Goal: Find specific page/section: Find specific page/section

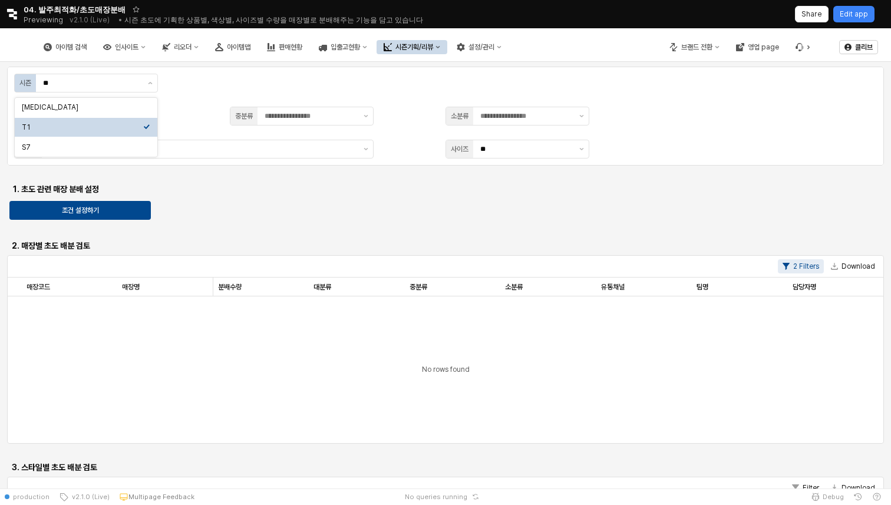
click at [315, 207] on div "시즌 ** 대분류 중분류 소분류 스타일 사이즈 ** 1. 초도 관련 매장 분배 설정 조건 설정하기 2. 매장별 초도 배분 검토 2 Filter…" at bounding box center [445, 378] width 877 height 622
click at [433, 45] on div "시즌기획/리뷰" at bounding box center [415, 47] width 38 height 8
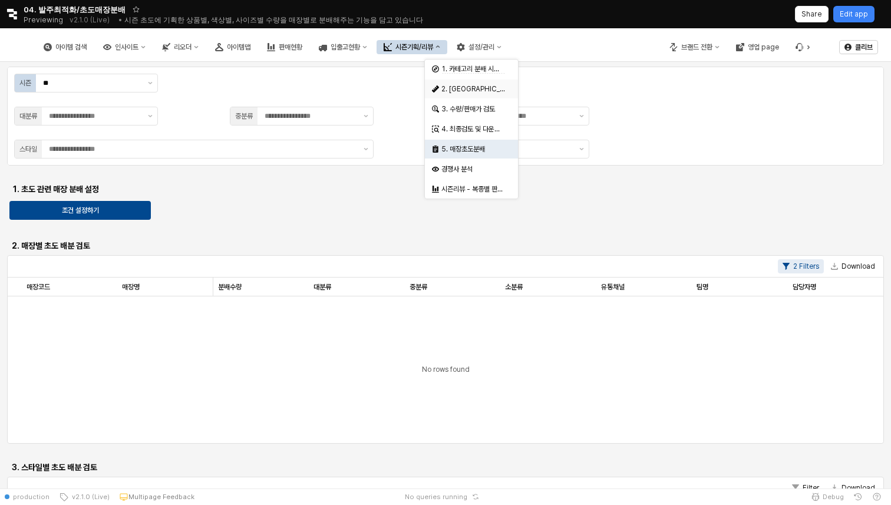
click at [477, 84] on div "2. 발주량 산정" at bounding box center [474, 88] width 64 height 9
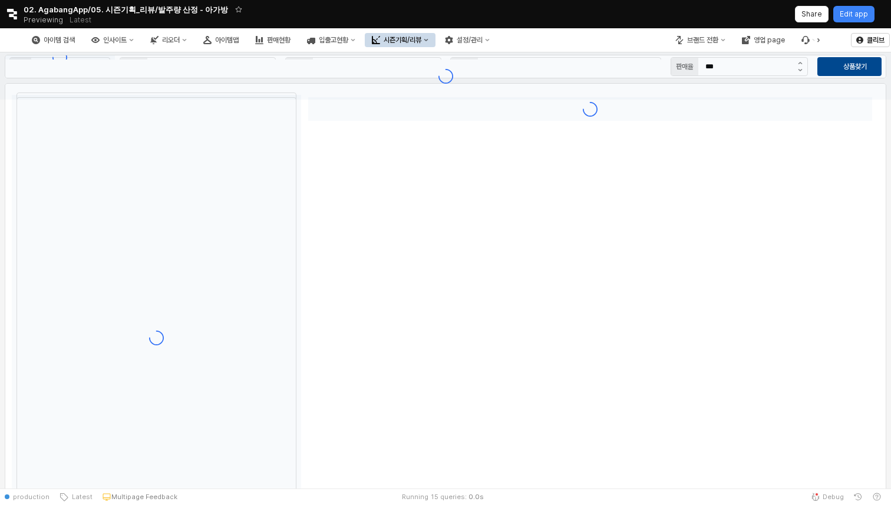
type input "**"
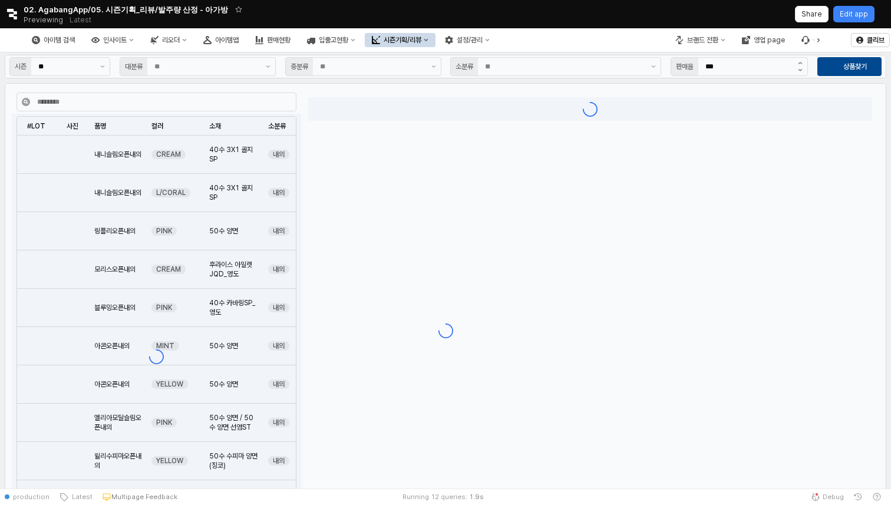
click at [436, 44] on button "시즌기획/리뷰" at bounding box center [400, 40] width 71 height 14
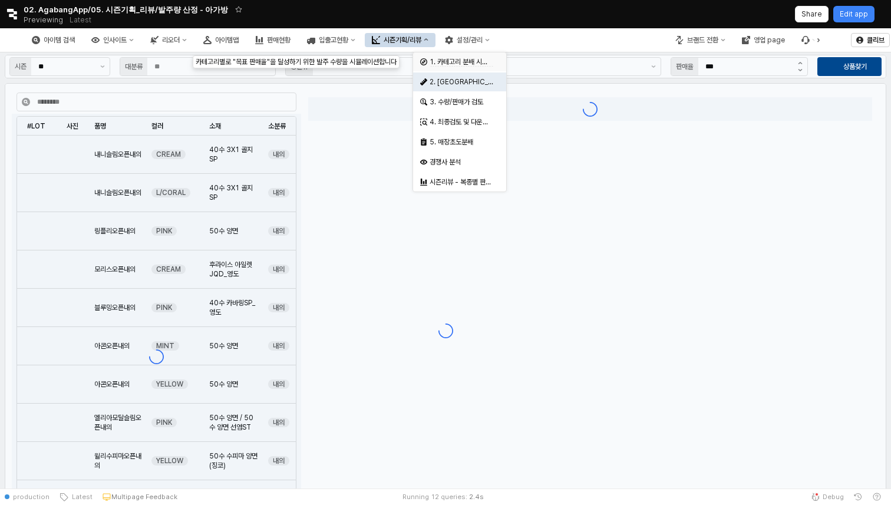
click at [462, 71] on div "1. 카테고리 분배 시뮬레이션" at bounding box center [459, 61] width 93 height 19
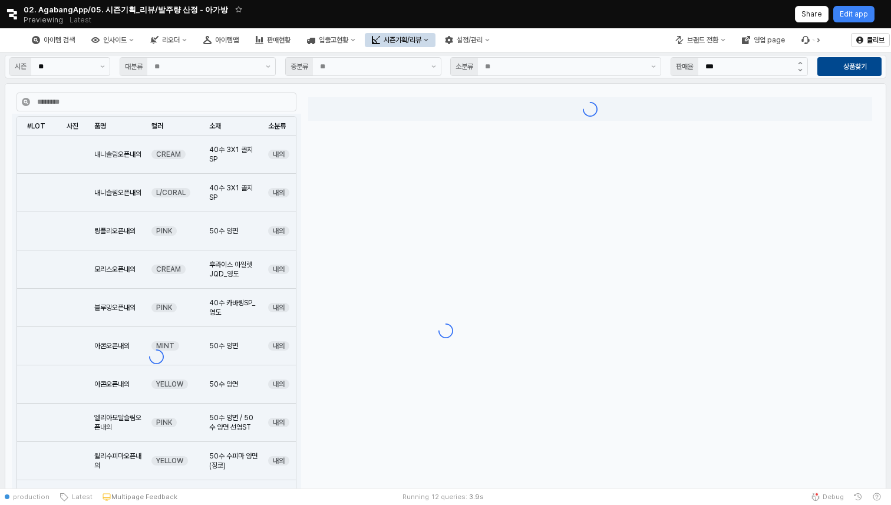
click at [421, 36] on div "시즌기획/리뷰" at bounding box center [403, 40] width 38 height 8
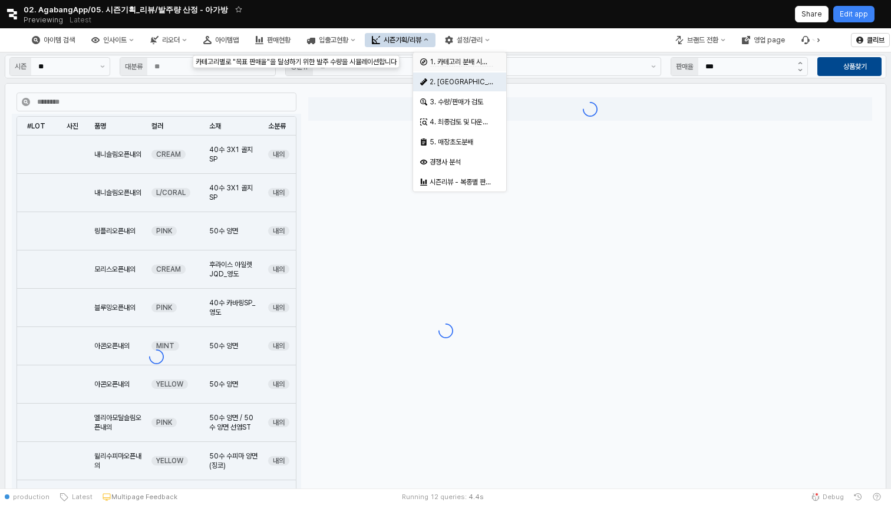
click at [462, 61] on span "1. 카테고리 분배 시뮬레이션" at bounding box center [468, 62] width 76 height 9
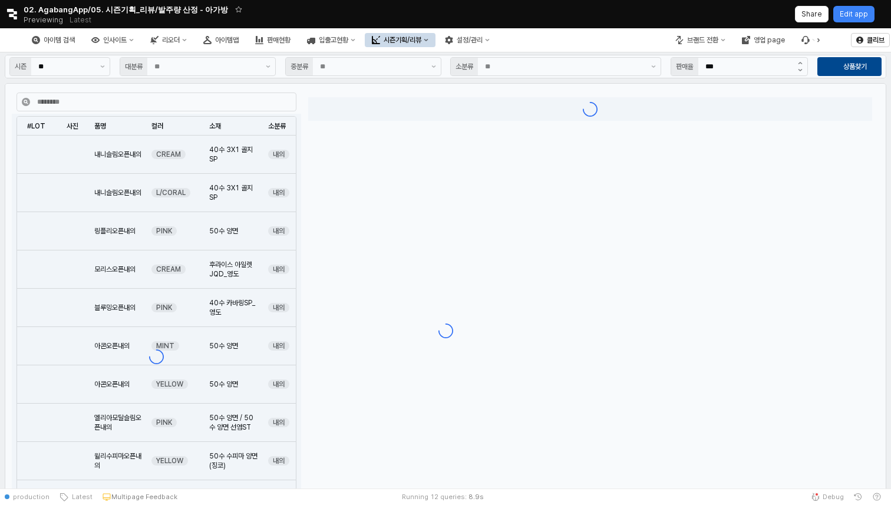
click at [436, 45] on button "시즌기획/리뷰" at bounding box center [400, 40] width 71 height 14
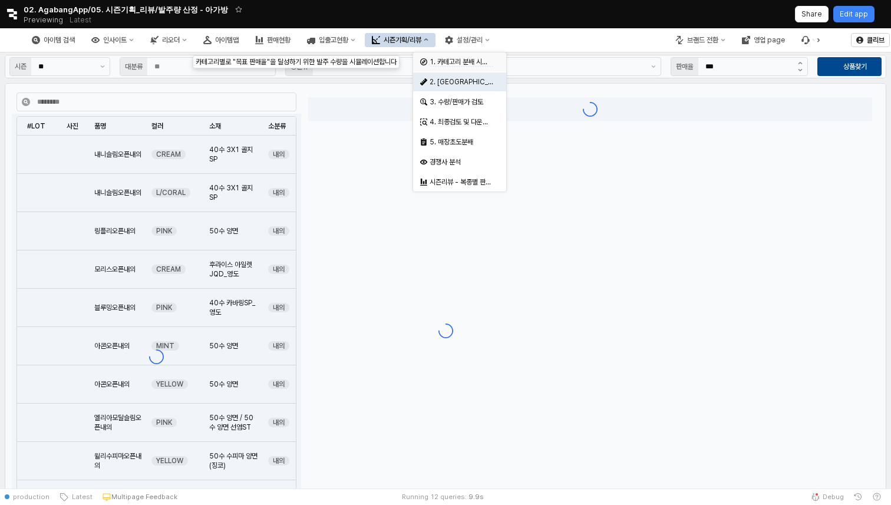
click at [462, 60] on span "1. 카테고리 분배 시뮬레이션" at bounding box center [468, 62] width 76 height 9
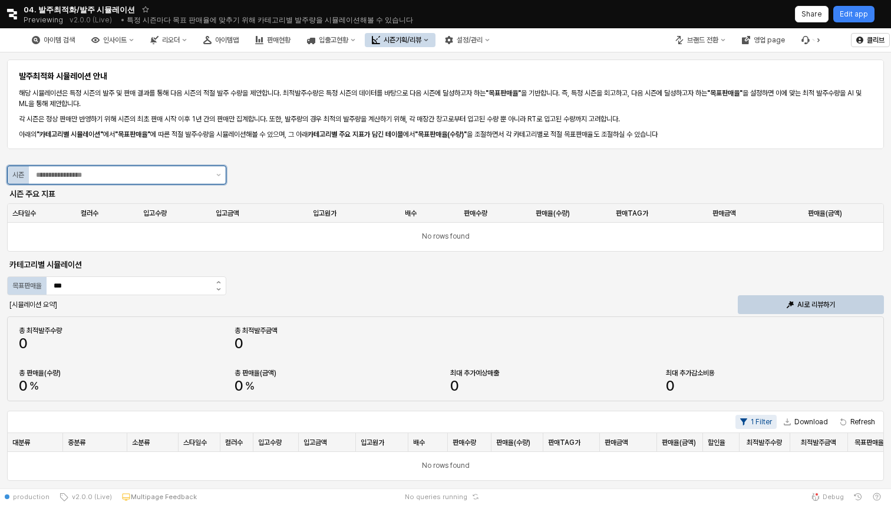
click at [184, 177] on input "App Frame" at bounding box center [122, 175] width 173 height 12
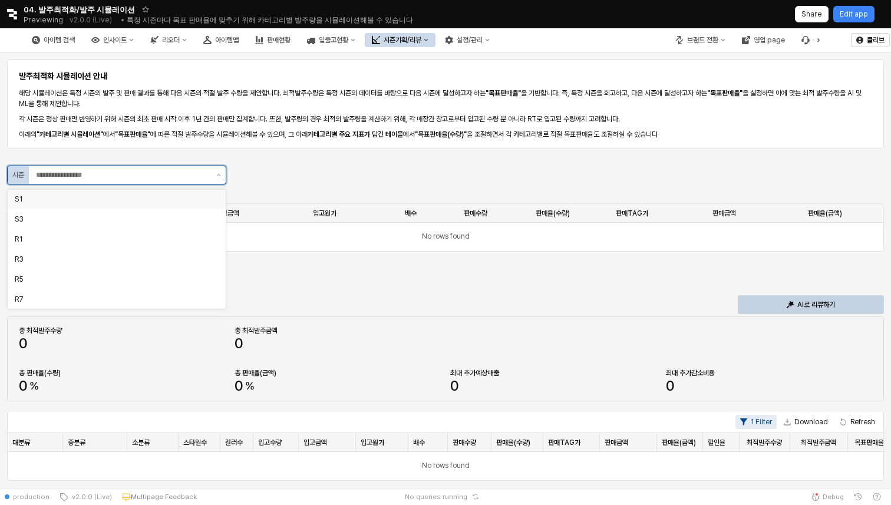
click at [159, 202] on div "S1" at bounding box center [113, 199] width 197 height 9
type input "**"
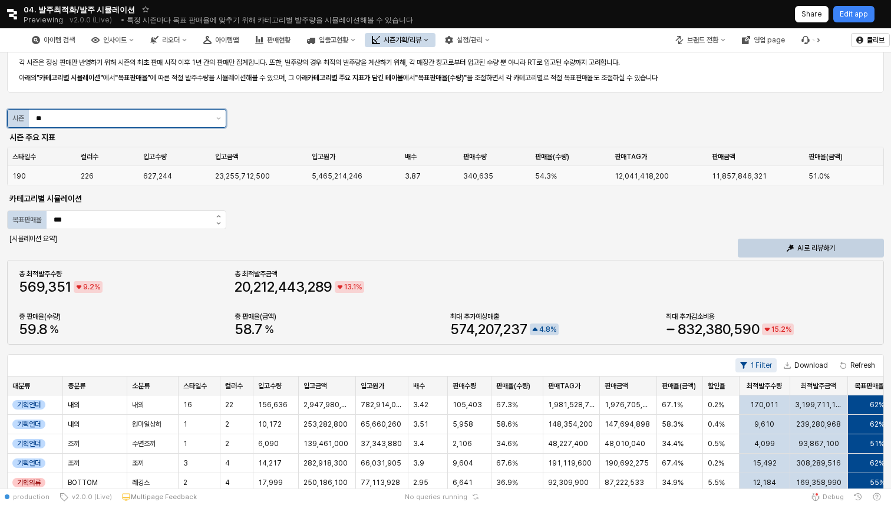
scroll to position [62, 0]
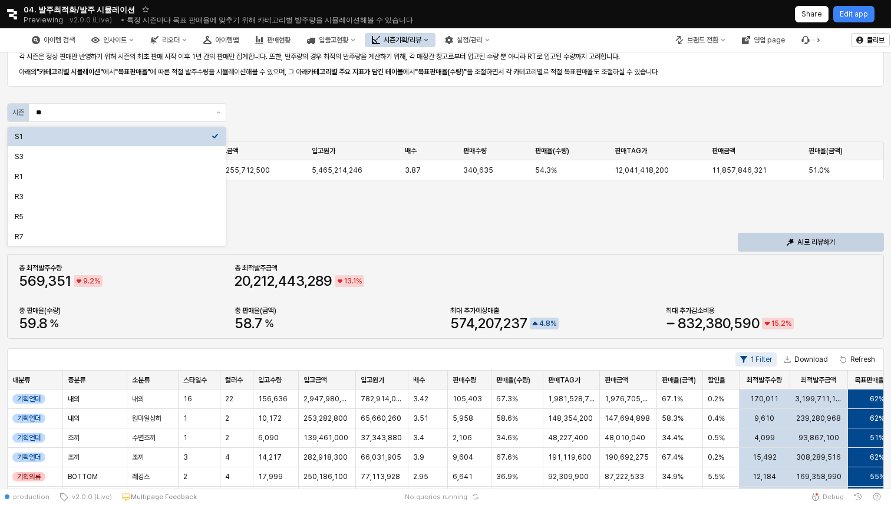
click at [276, 106] on div "발주최적화 시뮬레이션 안내 해당 시뮬레이션은 특정 시즌의 발주 및 판매 결과를 통해 다음 시즌의 적절 발주 수량을 제안합니다. 최적발주수량은 …" at bounding box center [445, 426] width 877 height 863
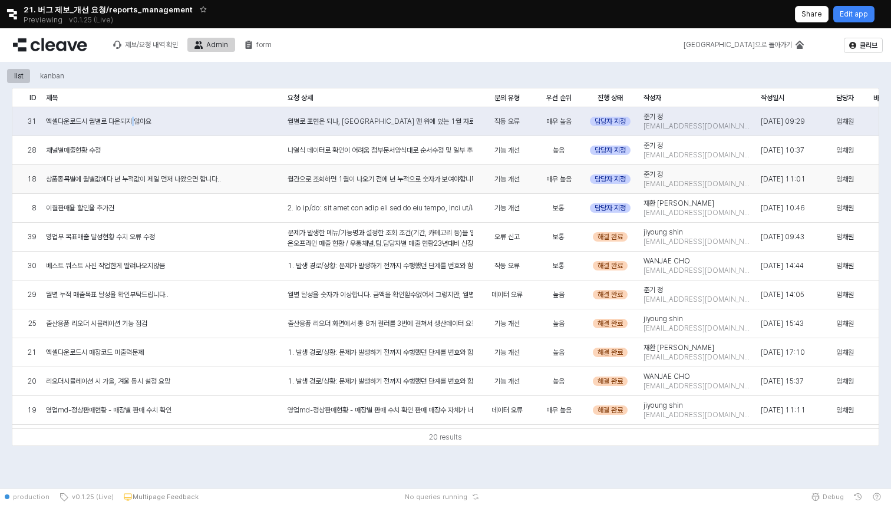
scroll to position [0, 23]
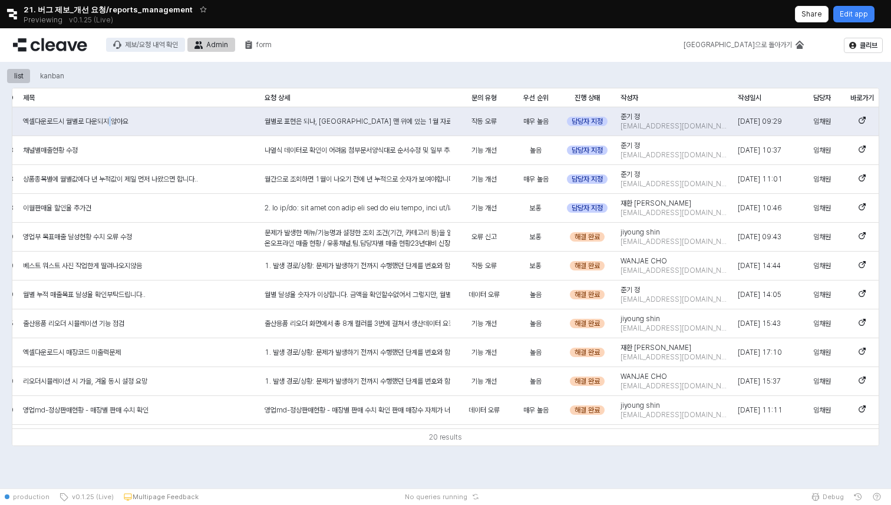
click at [149, 46] on div "제보/요청 내역 확인" at bounding box center [151, 45] width 53 height 8
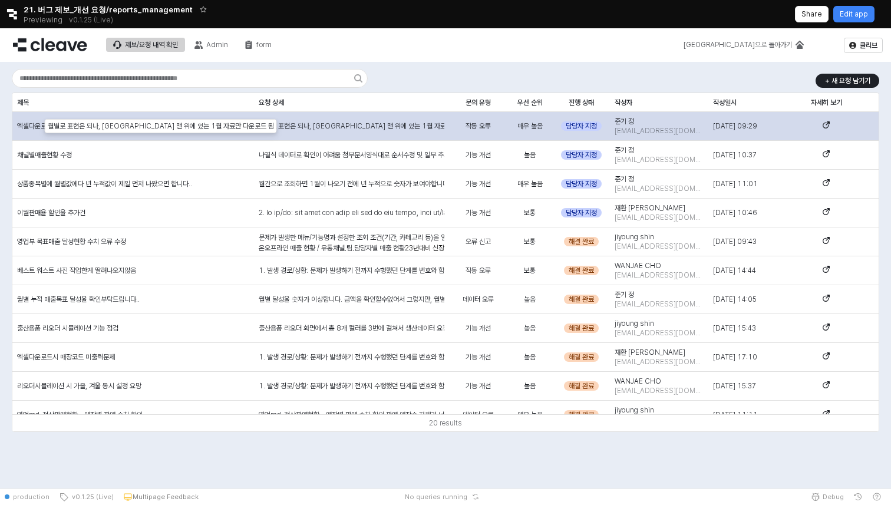
click at [402, 125] on div "월별로 표현은 되나, 엑셀 다운로드 시 맨 위에 있는 1월 자료만 다운로드 됨" at bounding box center [352, 126] width 186 height 11
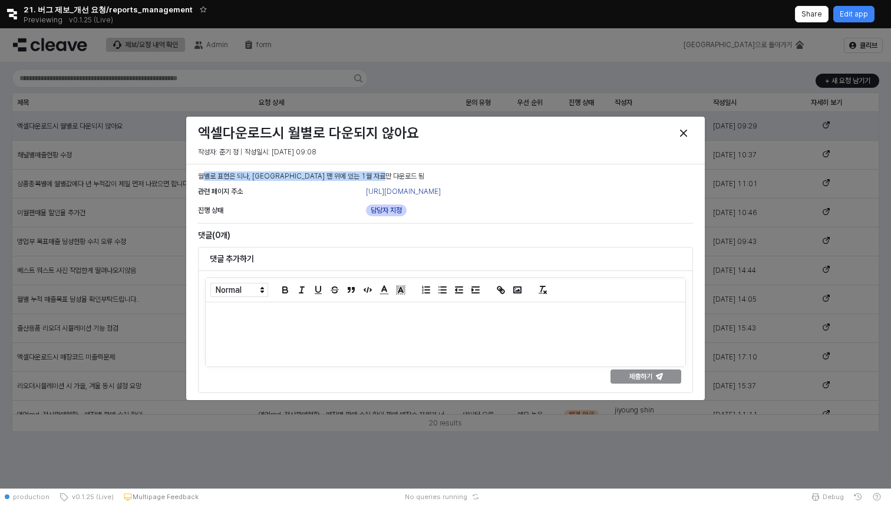
drag, startPoint x: 201, startPoint y: 177, endPoint x: 406, endPoint y: 177, distance: 205.1
click at [406, 177] on p "월별로 표현은 되나, 엑셀 다운로드 시 맨 위에 있는 1월 자료만 다운로드 됨" at bounding box center [445, 176] width 495 height 11
click at [426, 178] on p "월별로 표현은 되나, 엑셀 다운로드 시 맨 위에 있는 1월 자료만 다운로드 됨" at bounding box center [445, 176] width 495 height 11
click at [411, 319] on p at bounding box center [446, 314] width 462 height 10
click at [684, 129] on div "Close" at bounding box center [684, 133] width 18 height 18
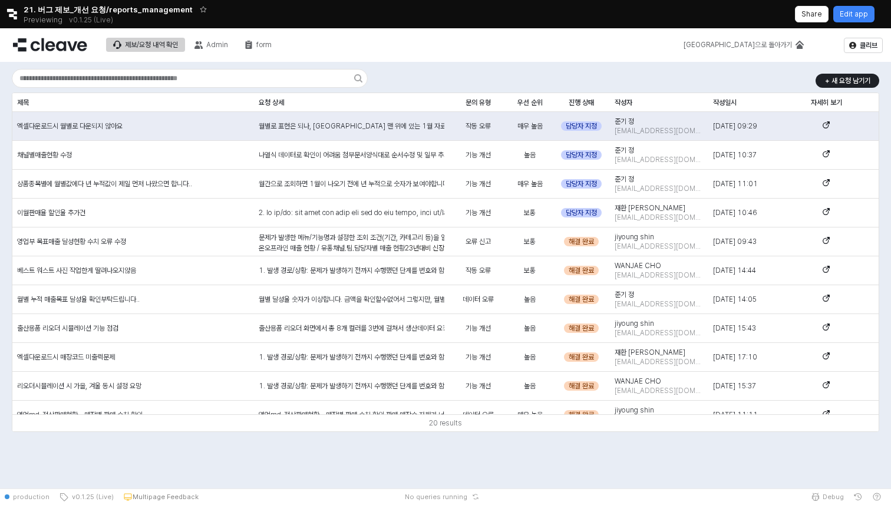
click at [448, 83] on div "+ 새 요청 남기기 제목 제목 요청 상세 요청 상세 문의 유형 문의 유형 우선 순위 우선 순위 진행 상태 진행 상태 작성자 작성자 작성일시 작…" at bounding box center [445, 251] width 877 height 368
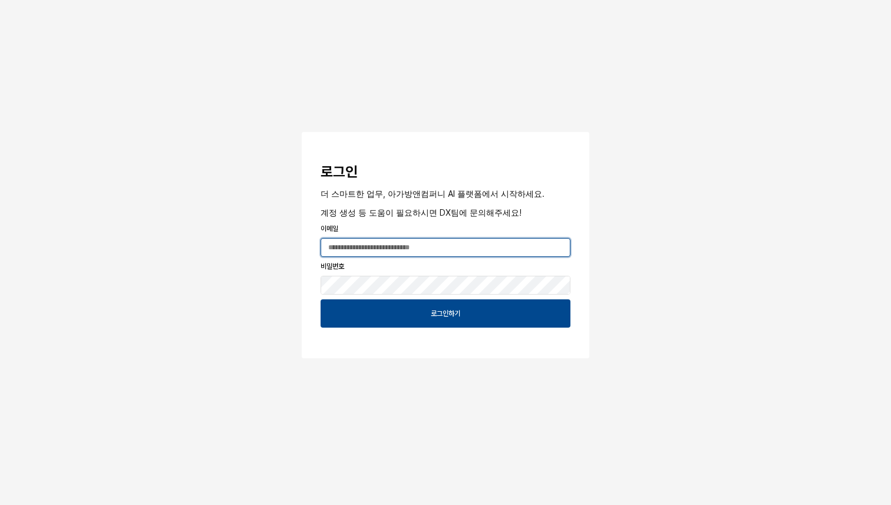
click at [439, 245] on input "App Frame" at bounding box center [445, 248] width 249 height 18
type input "**********"
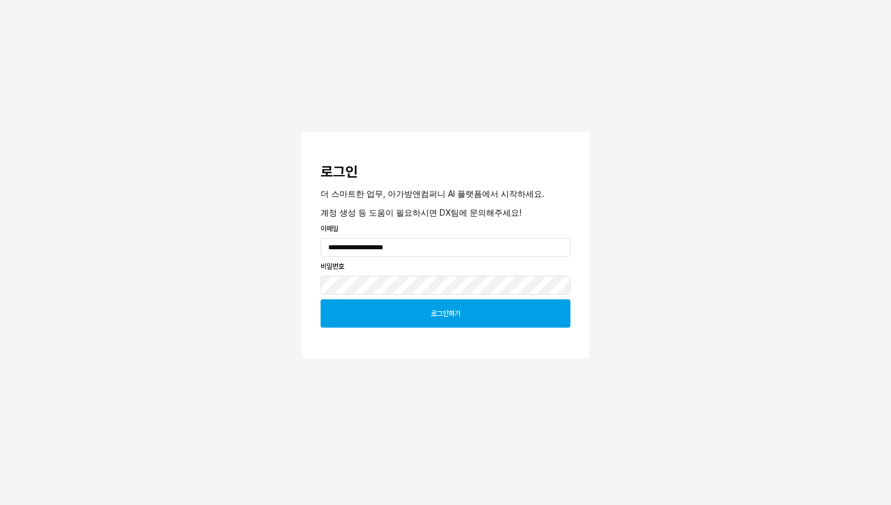
click at [447, 314] on p "로그인하기" at bounding box center [445, 313] width 29 height 9
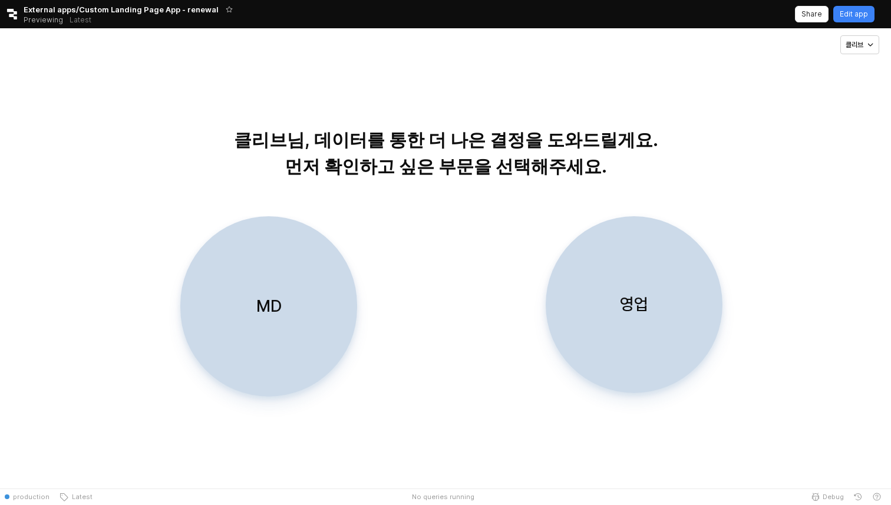
click at [16, 13] on icon "Retool logo" at bounding box center [12, 14] width 10 height 11
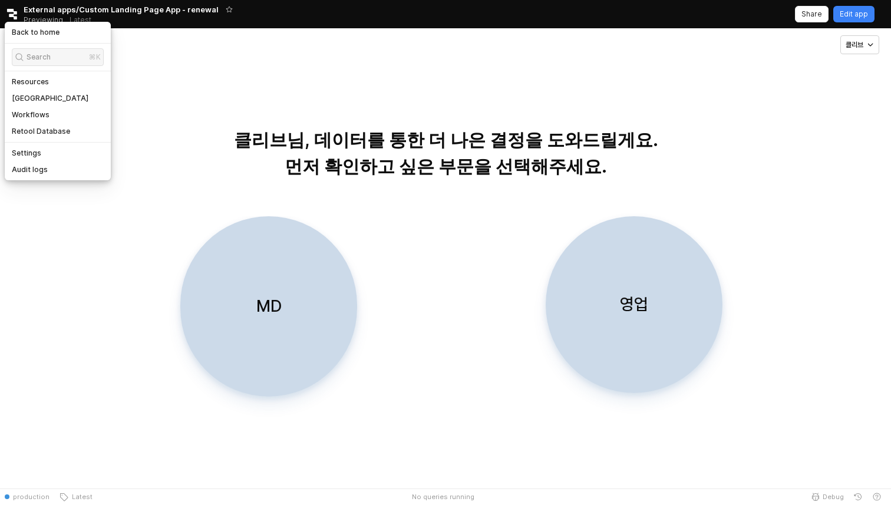
click at [21, 23] on div "Back to home Search ⌘K Resources Query Library Workflows Retool Database Settin…" at bounding box center [58, 101] width 106 height 159
click at [21, 32] on h5 "Back to home" at bounding box center [36, 32] width 48 height 9
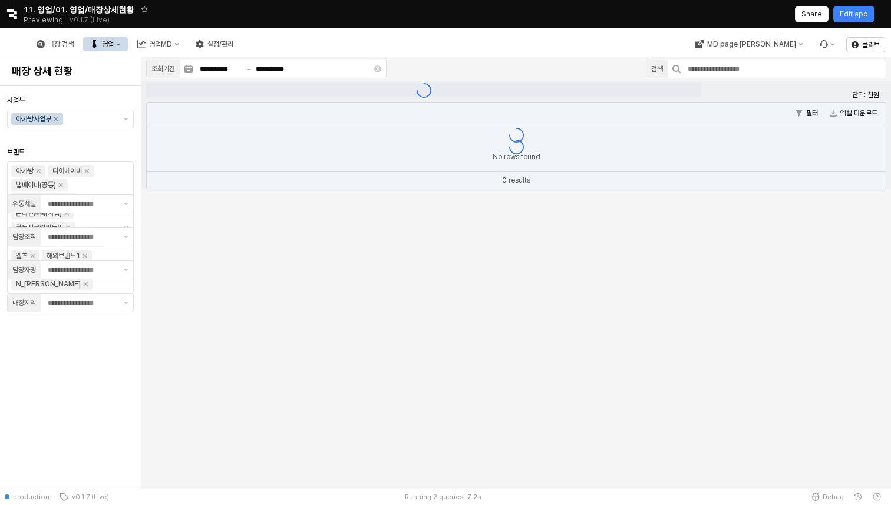
type input "**"
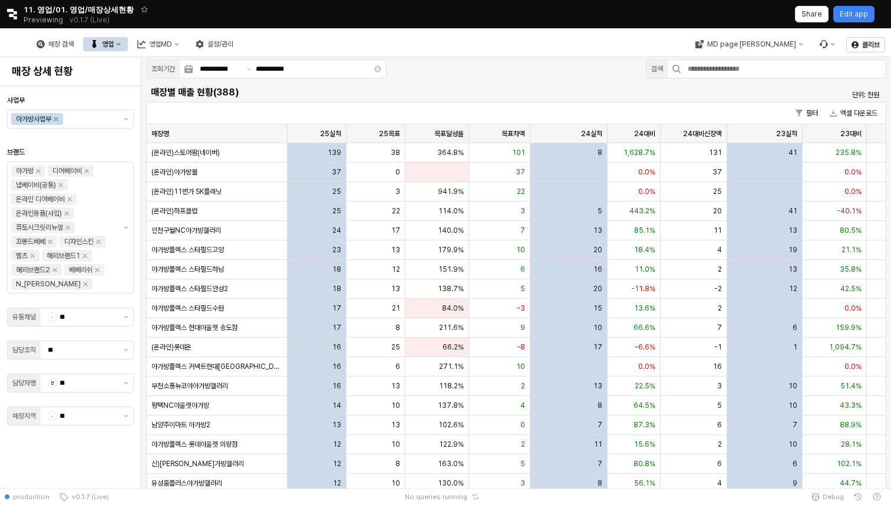
click at [759, 52] on div "MD page [PERSON_NAME]" at bounding box center [765, 44] width 154 height 28
